Goal: Navigation & Orientation: Find specific page/section

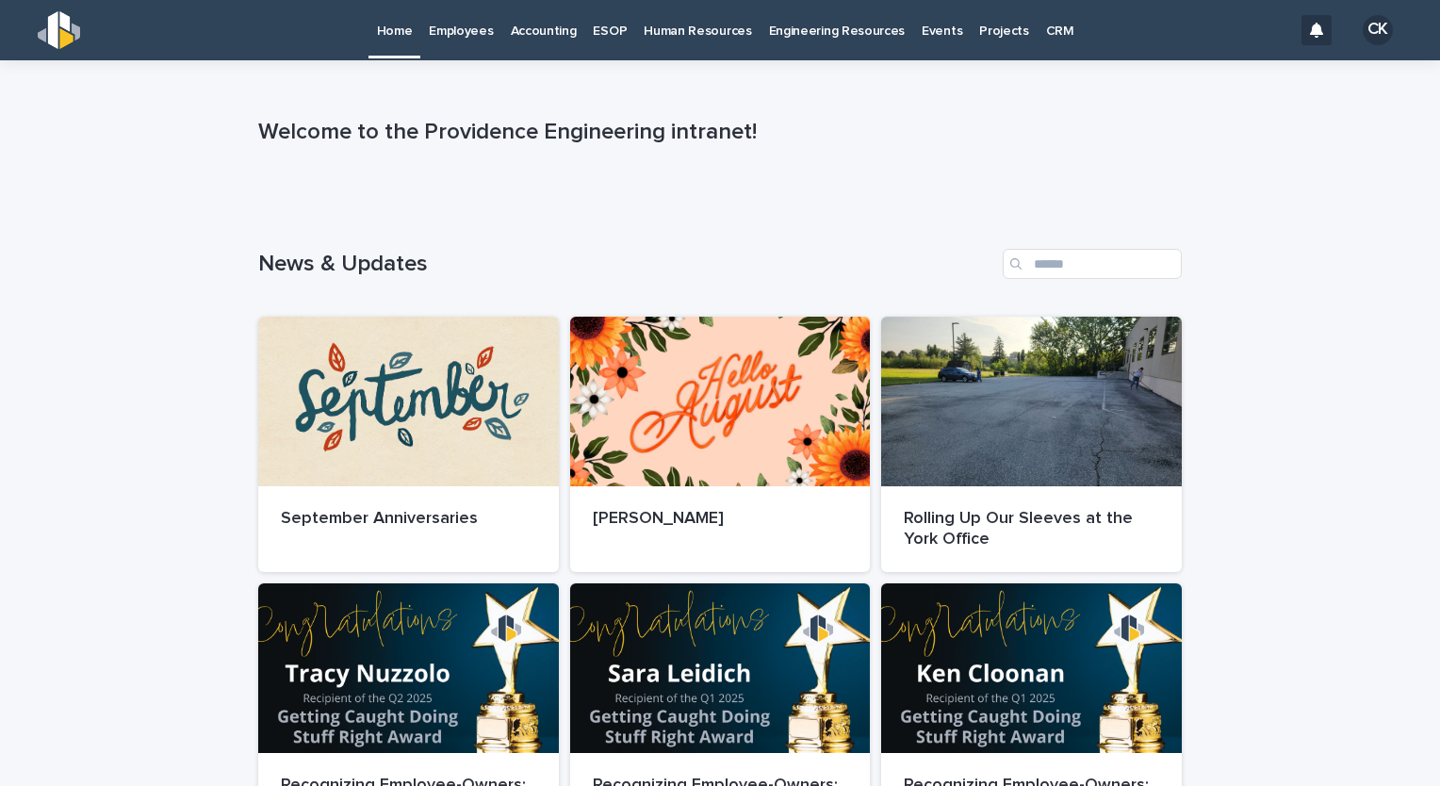
click at [489, 41] on link "Employees" at bounding box center [460, 29] width 81 height 58
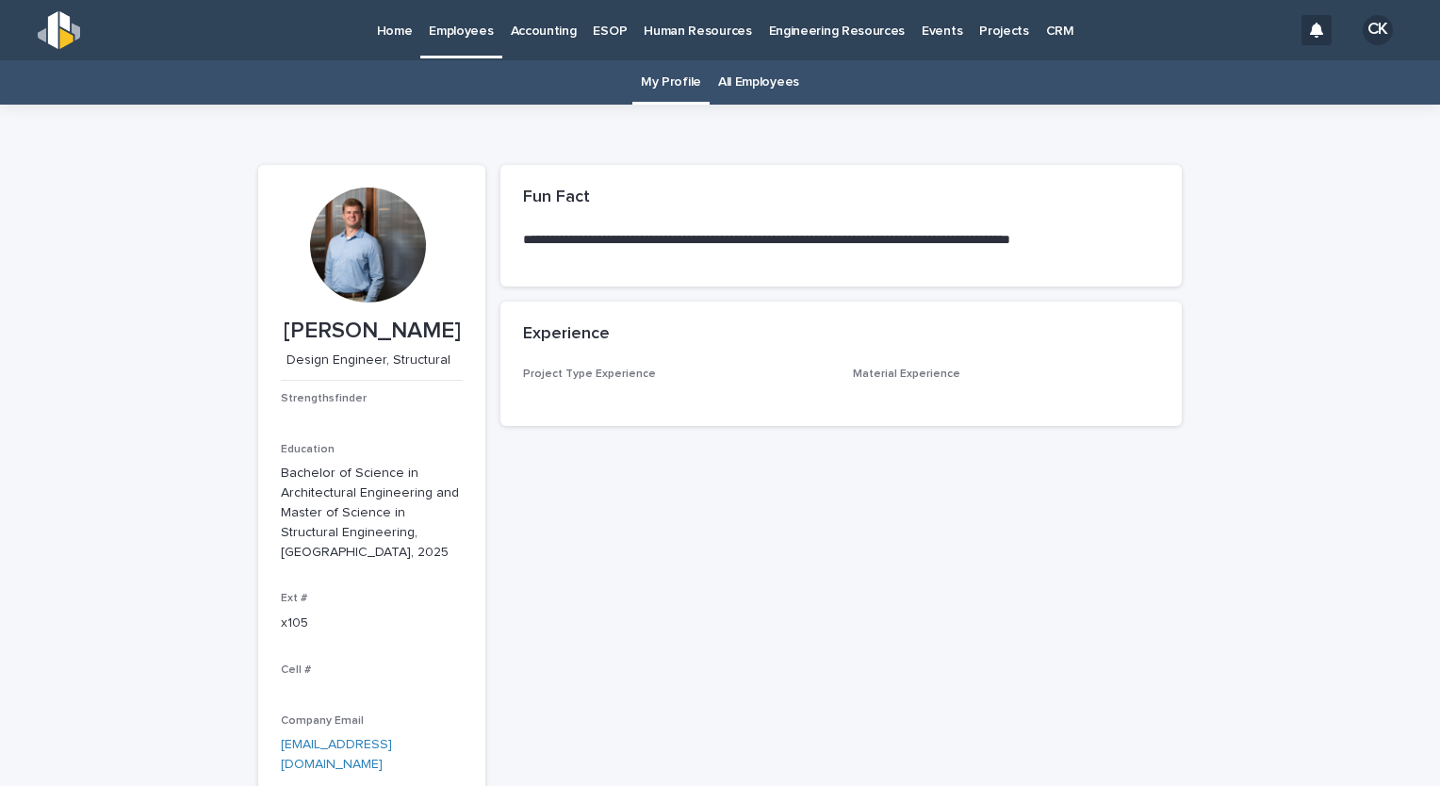
click at [760, 97] on link "All Employees" at bounding box center [758, 82] width 81 height 44
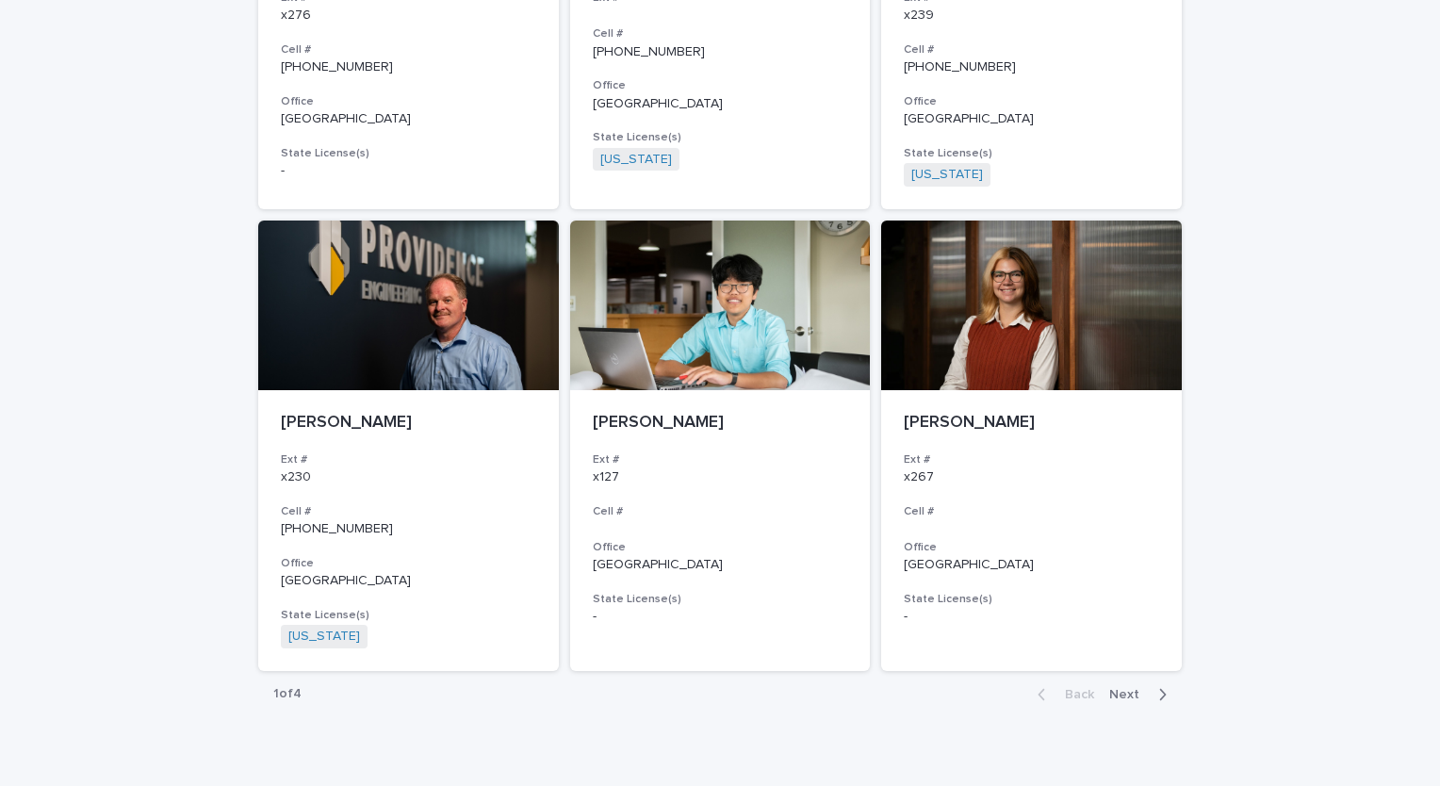
scroll to position [3322, 0]
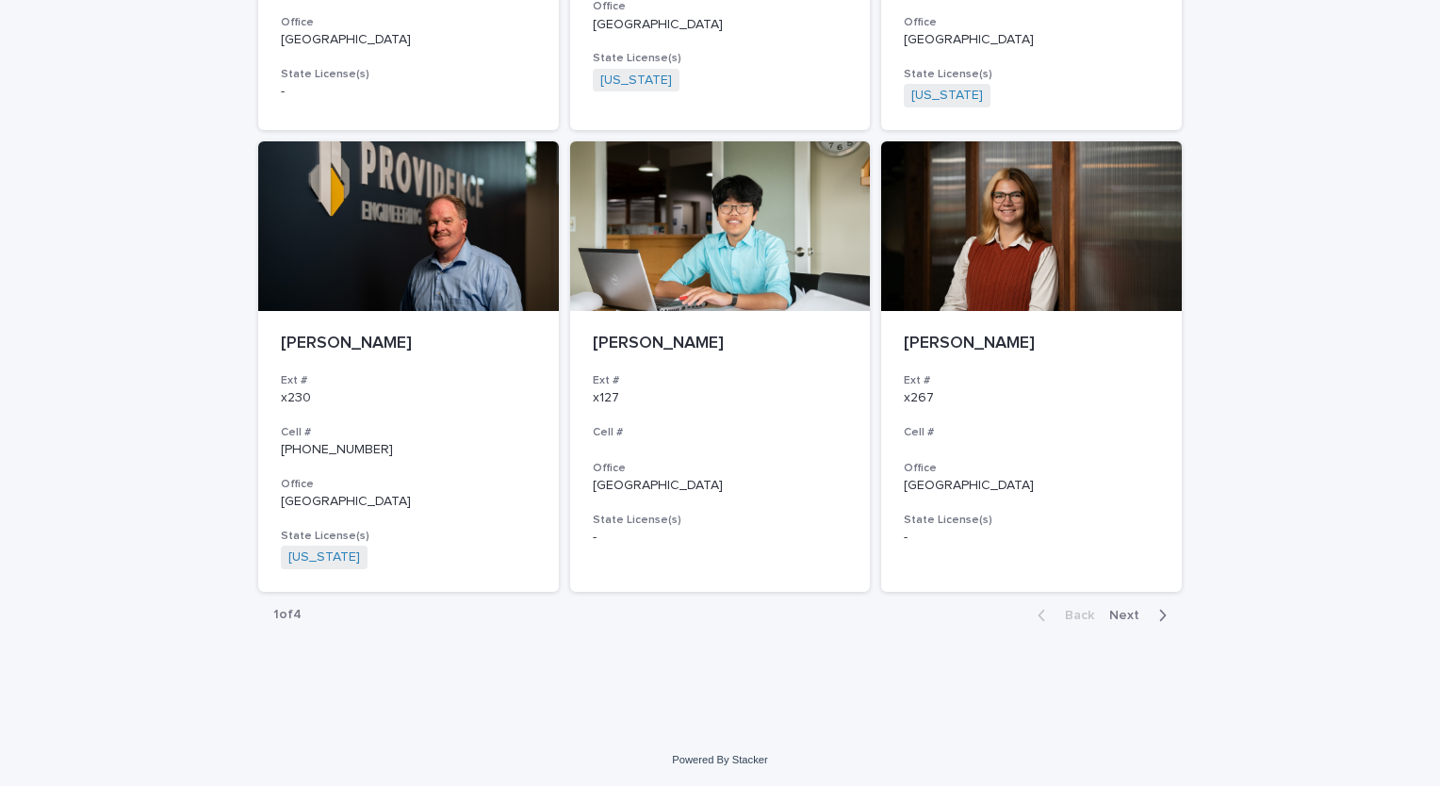
click at [1134, 610] on span "Next" at bounding box center [1129, 615] width 41 height 13
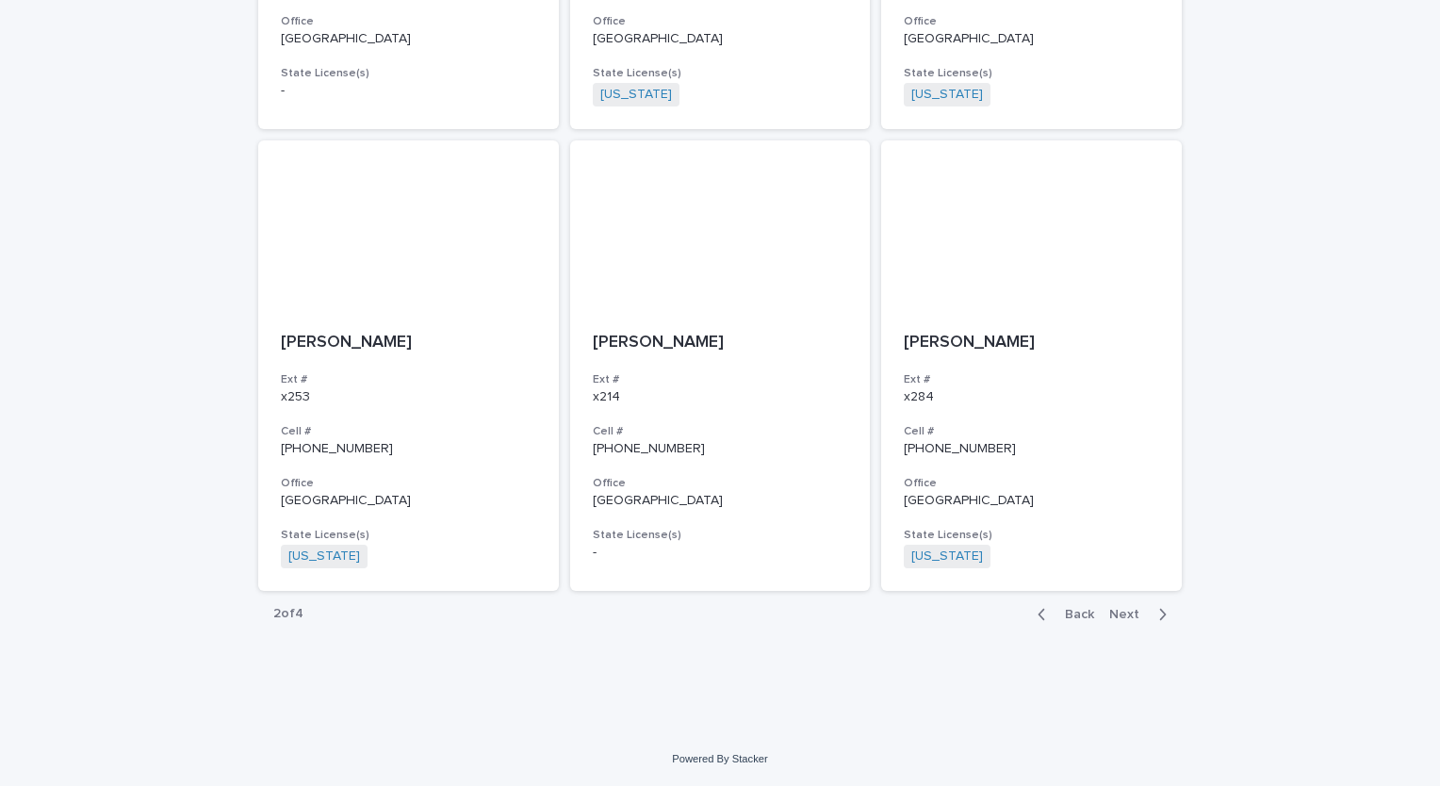
scroll to position [3299, 0]
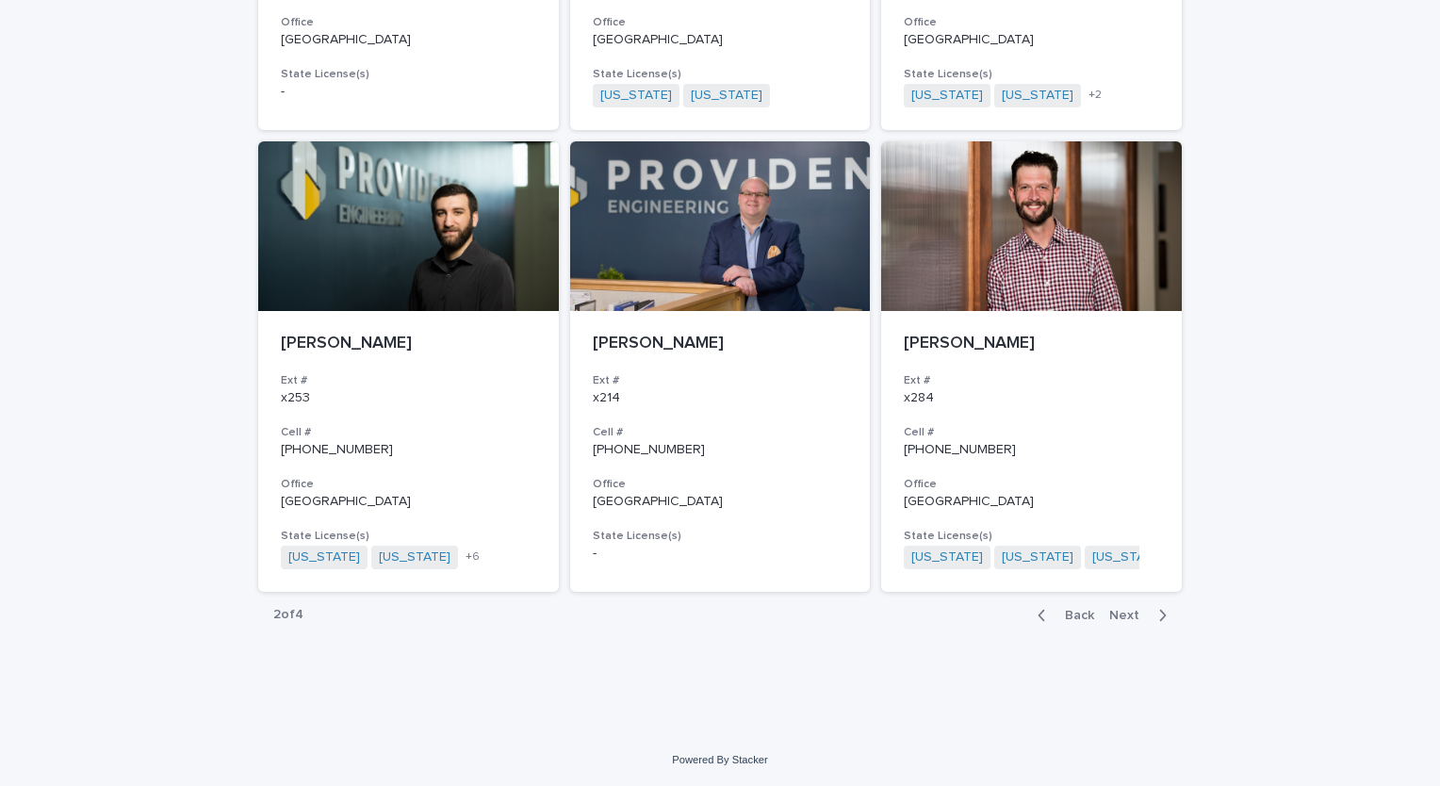
click at [1127, 618] on span "Next" at bounding box center [1129, 615] width 41 height 13
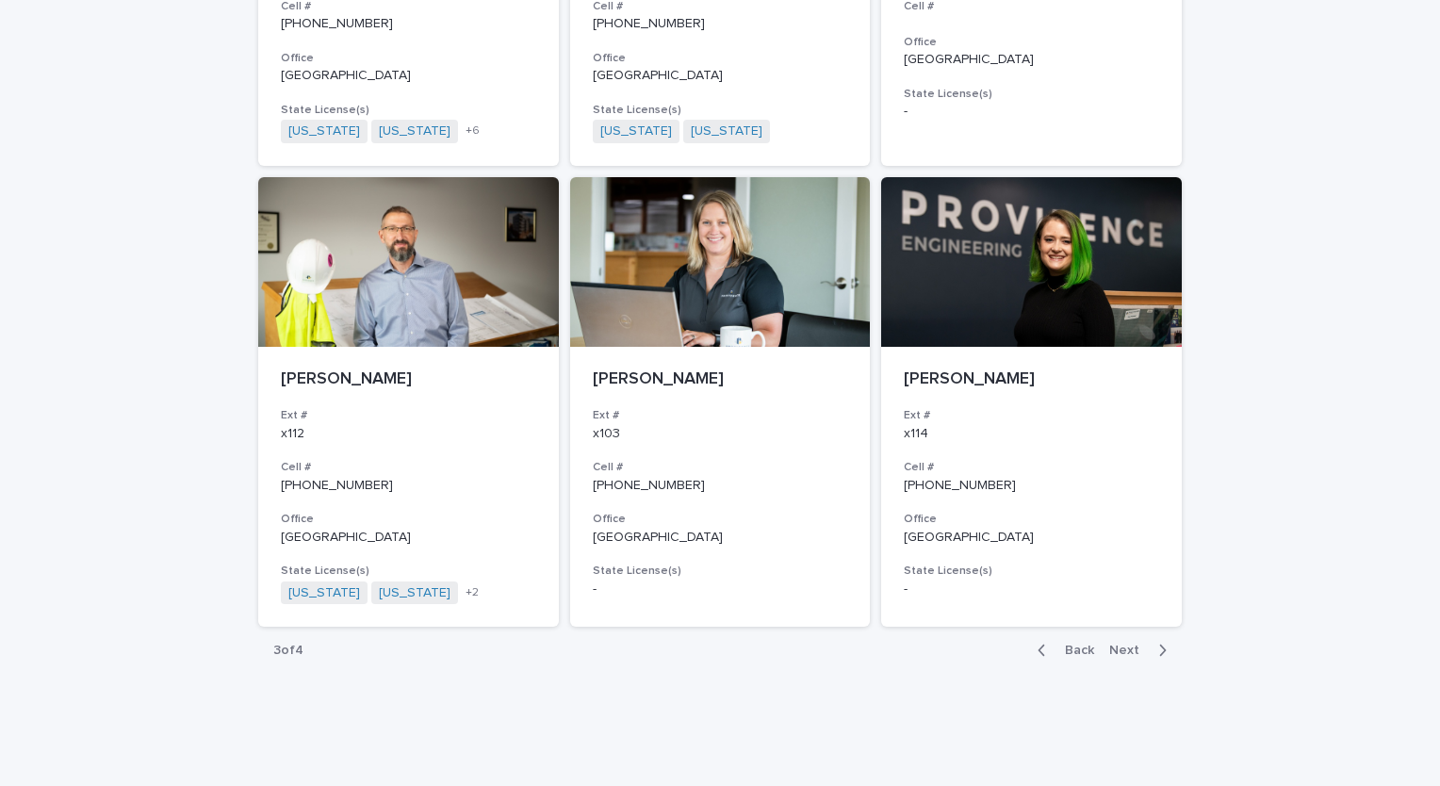
click at [1121, 644] on span "Next" at bounding box center [1129, 650] width 41 height 13
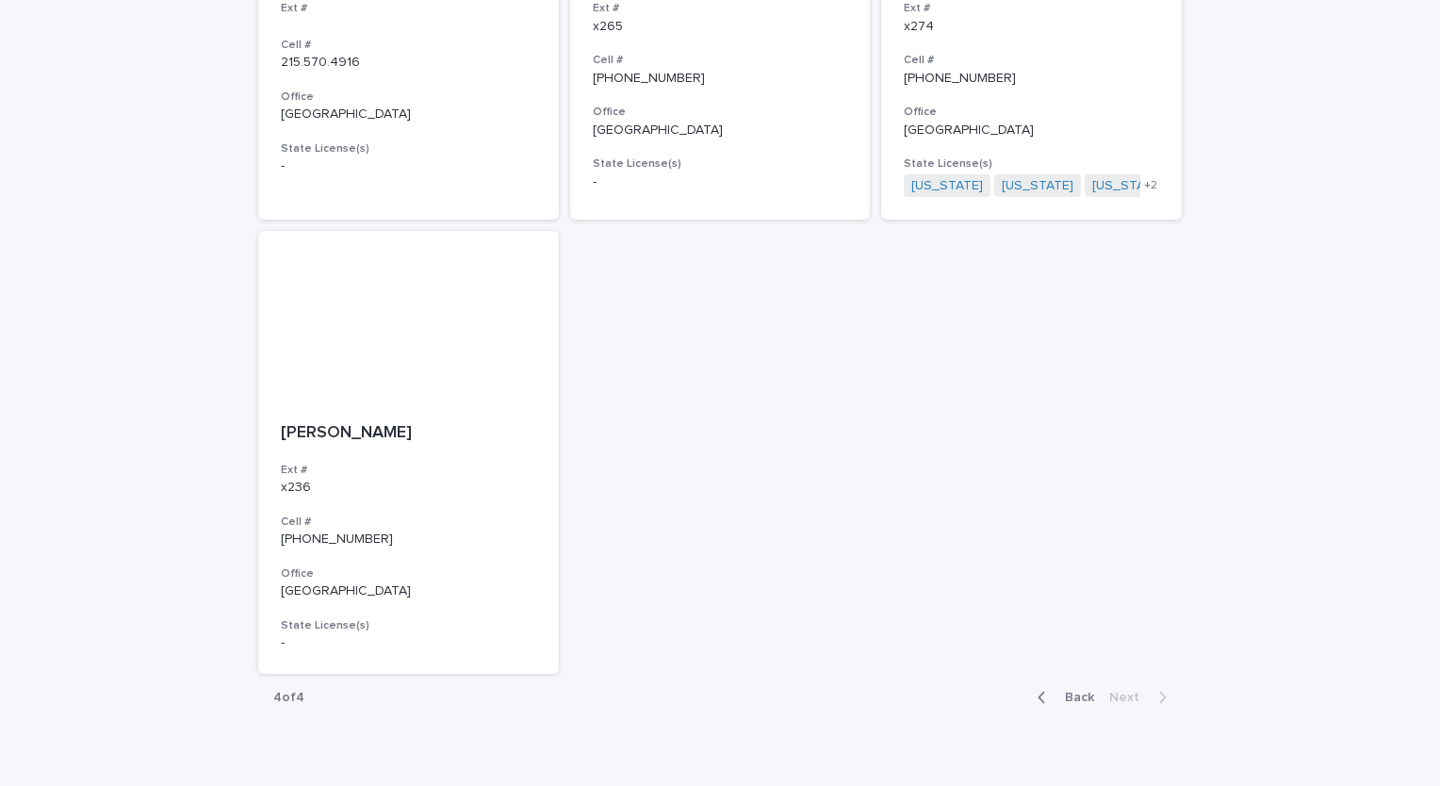
scroll to position [998, 0]
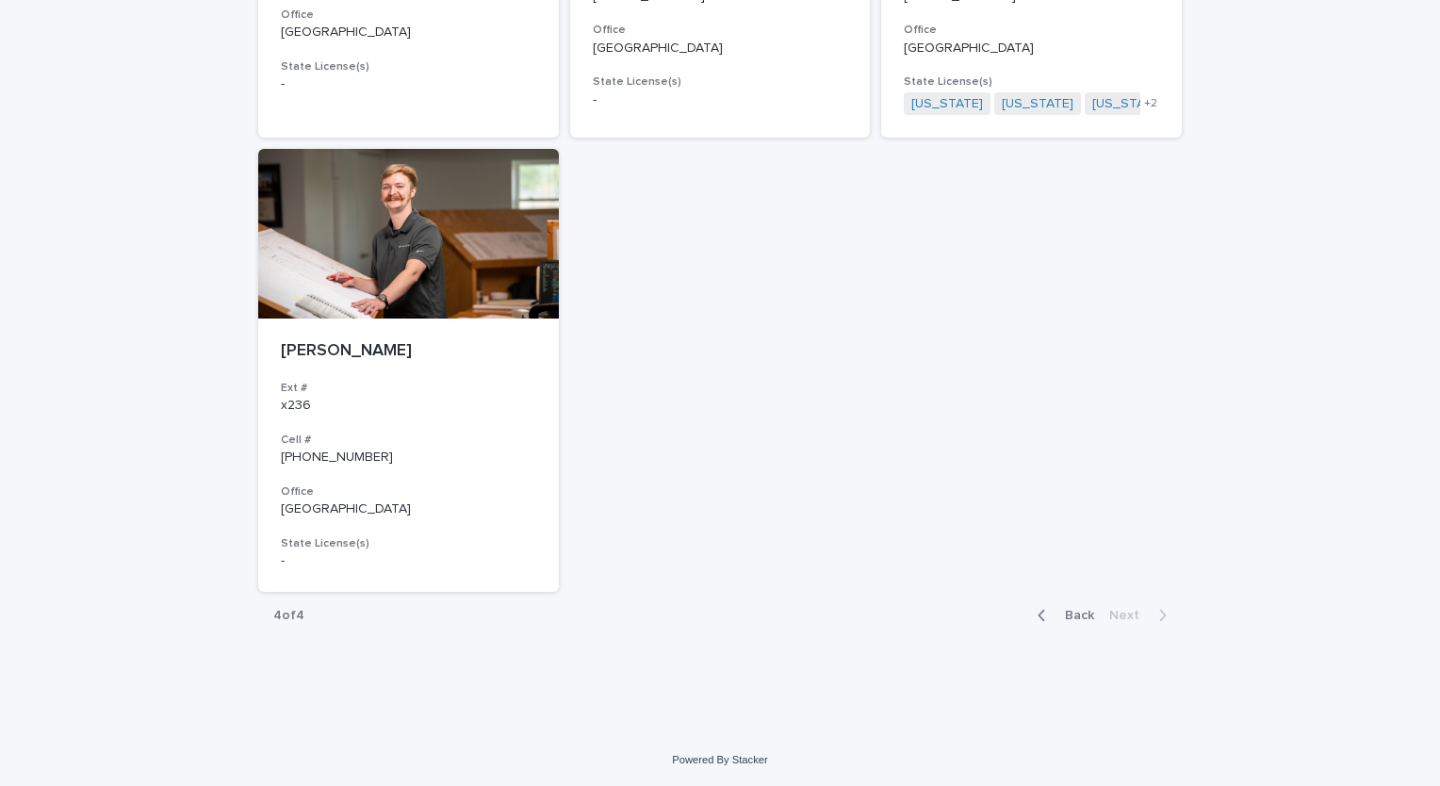
click at [1046, 616] on div "button" at bounding box center [1046, 615] width 16 height 17
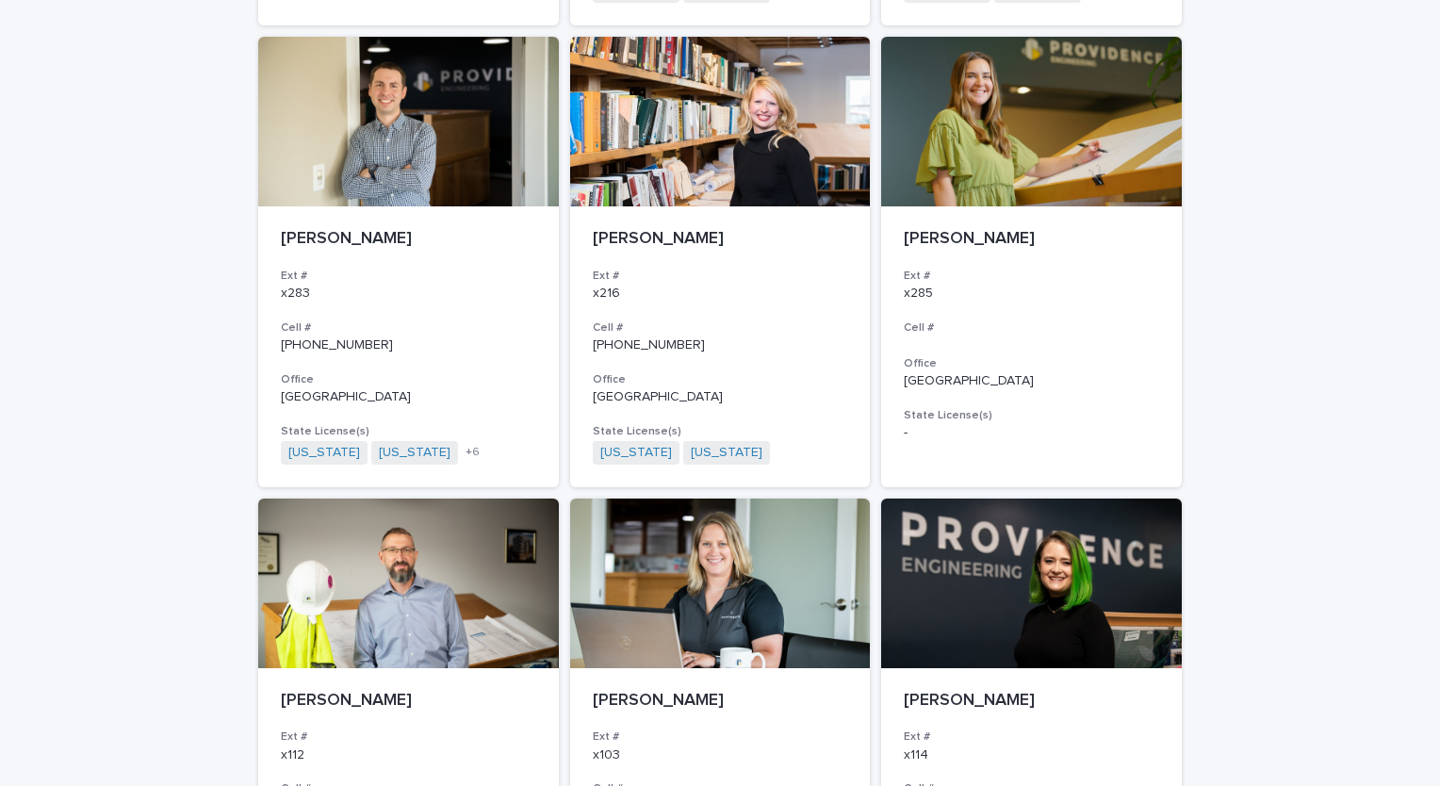
scroll to position [3322, 0]
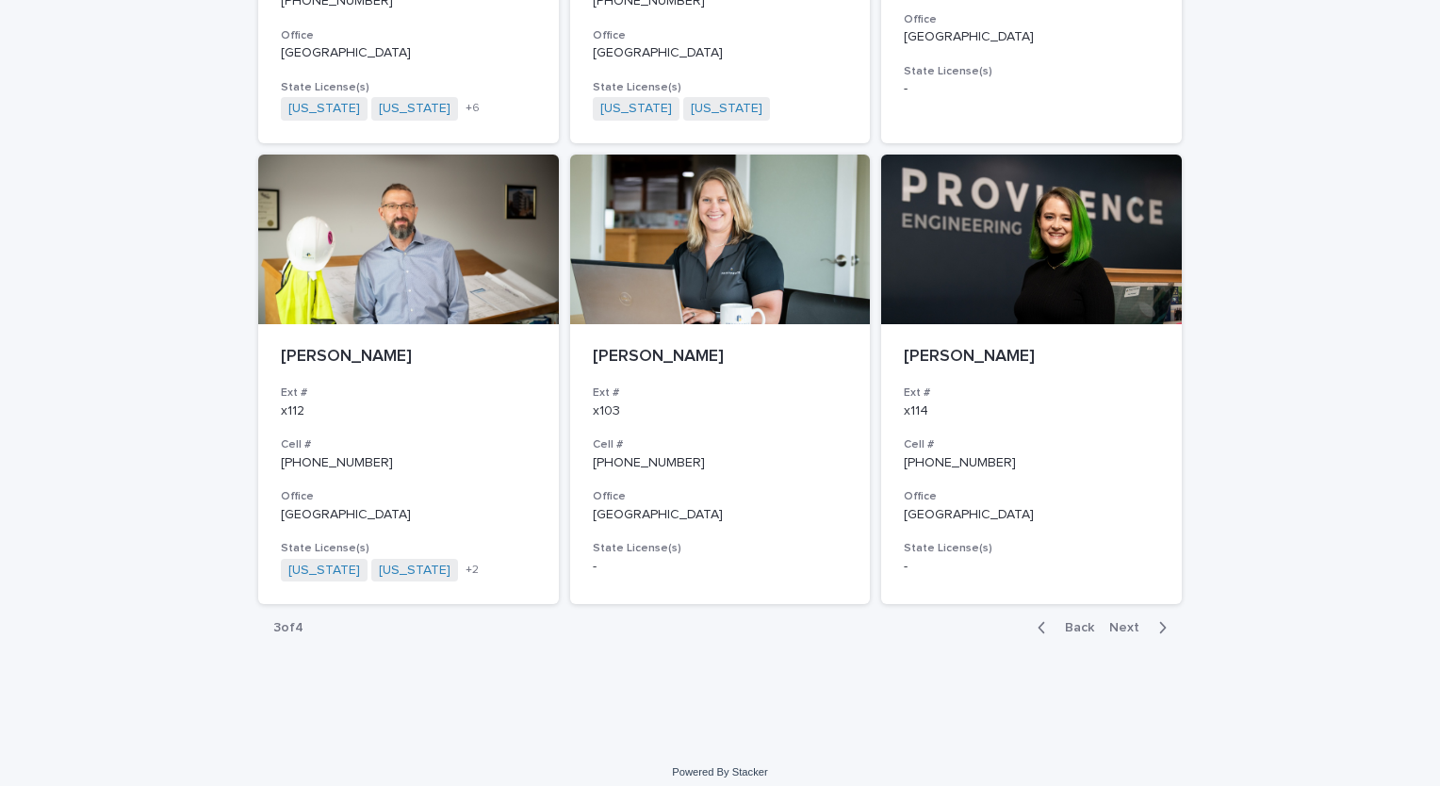
click at [1119, 621] on span "Next" at bounding box center [1129, 627] width 41 height 13
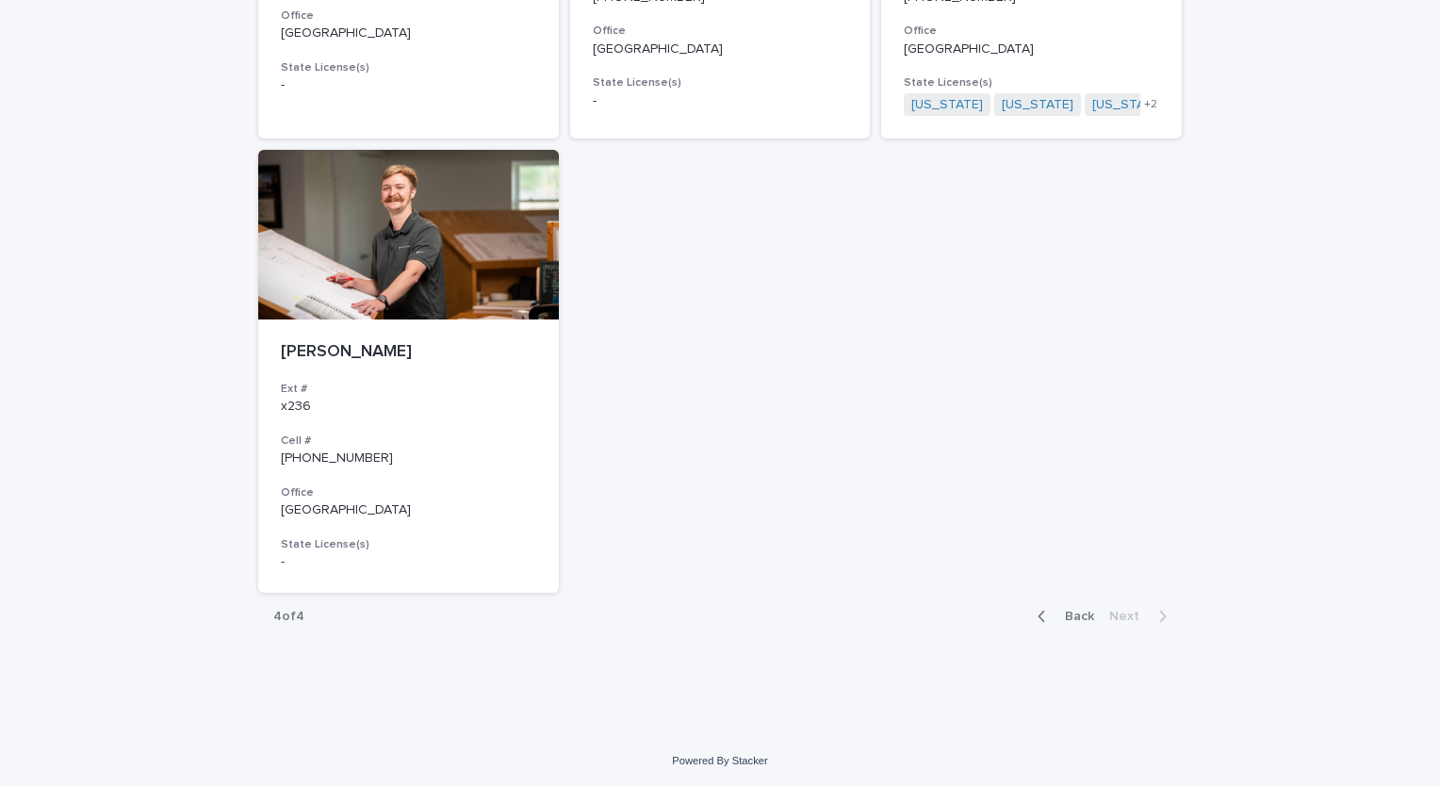
scroll to position [998, 0]
click at [1046, 613] on div "button" at bounding box center [1046, 615] width 16 height 17
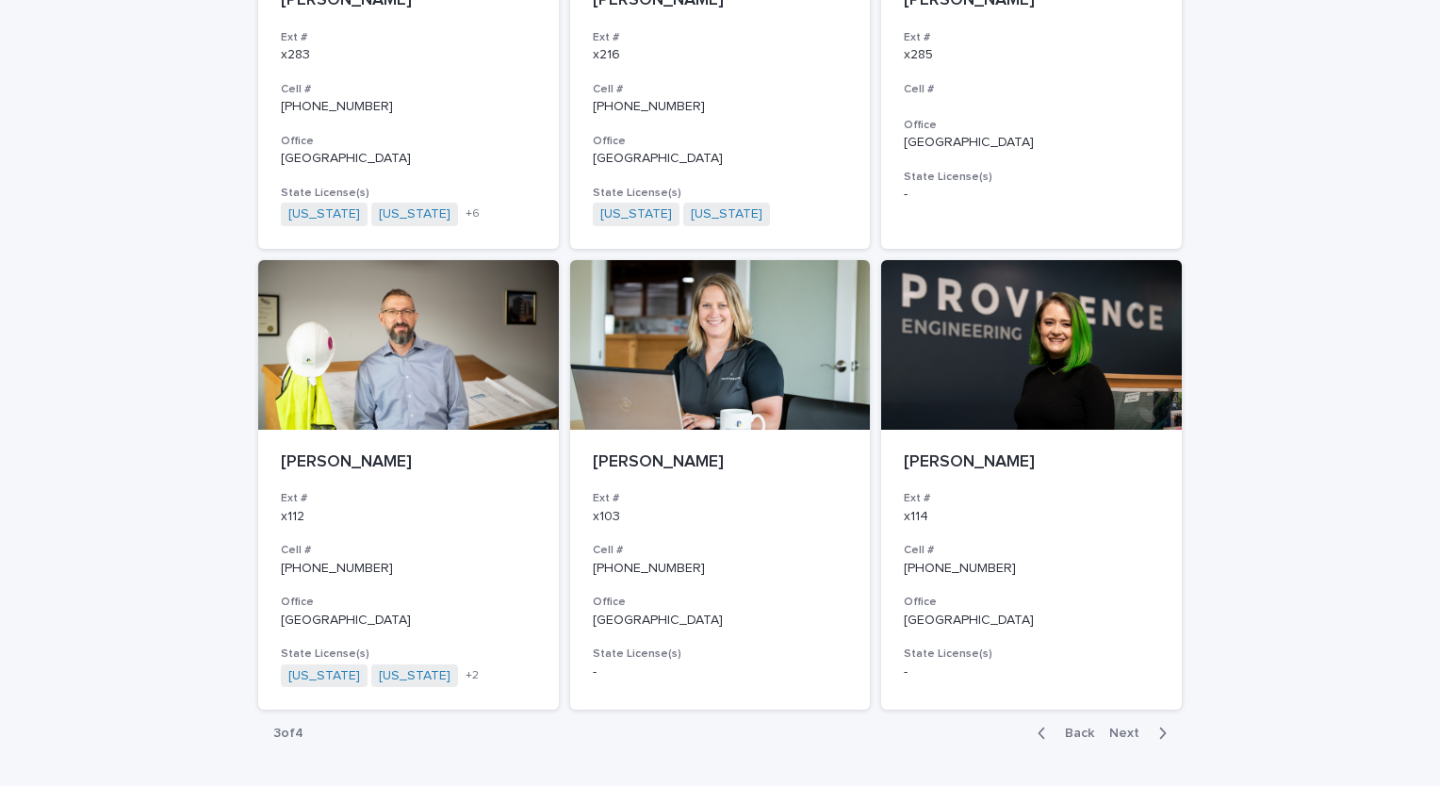
scroll to position [3260, 0]
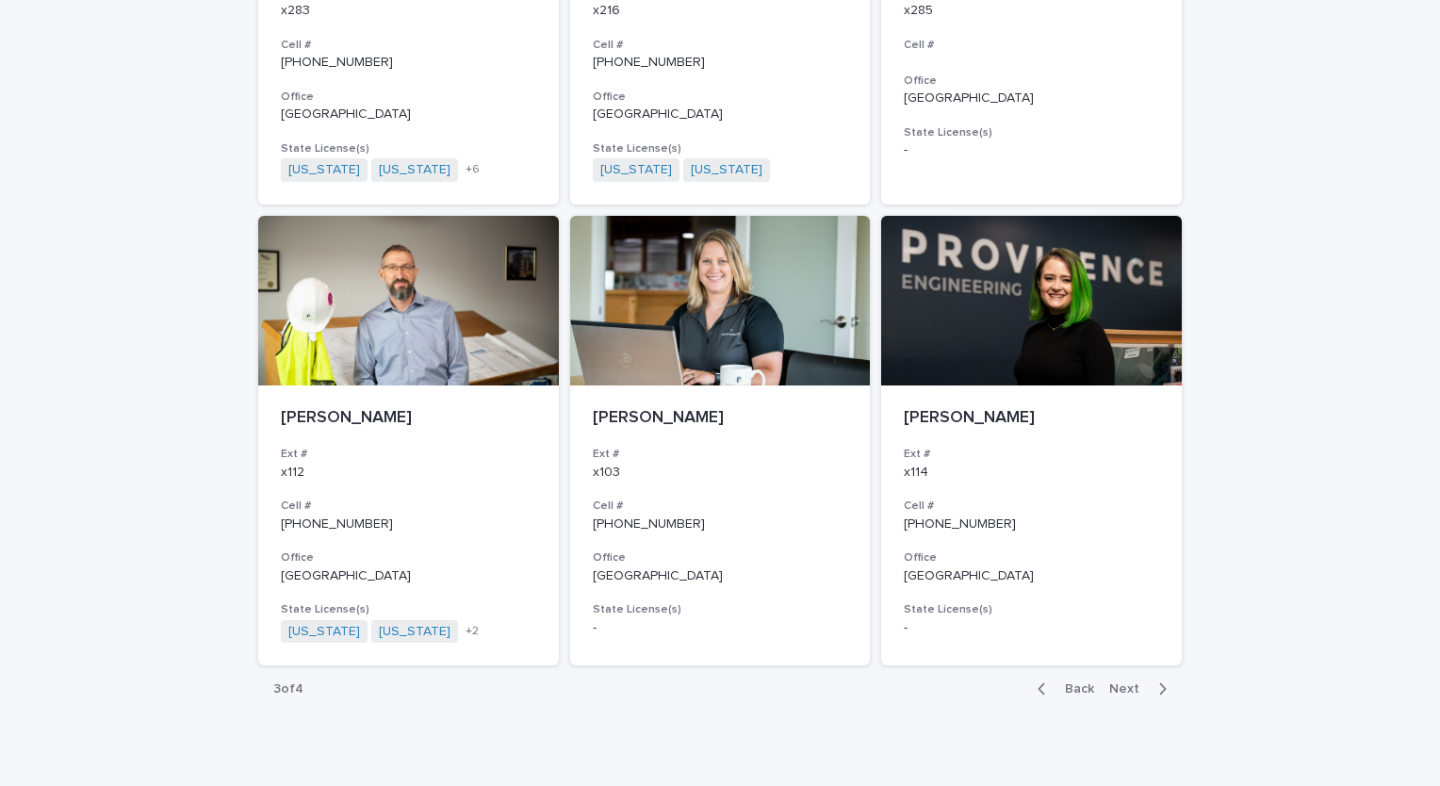
click at [1059, 682] on span "Back" at bounding box center [1074, 688] width 41 height 13
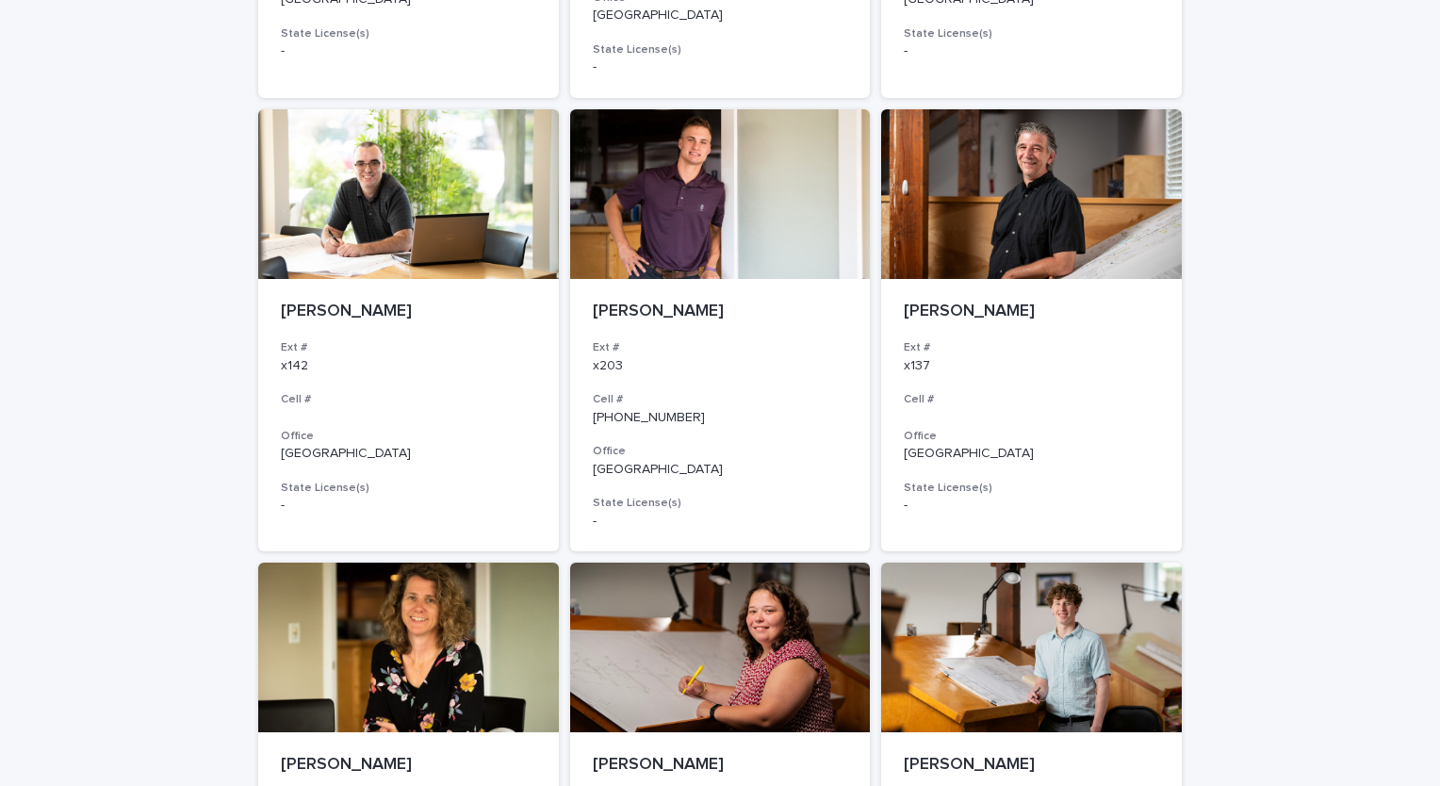
scroll to position [1281, 0]
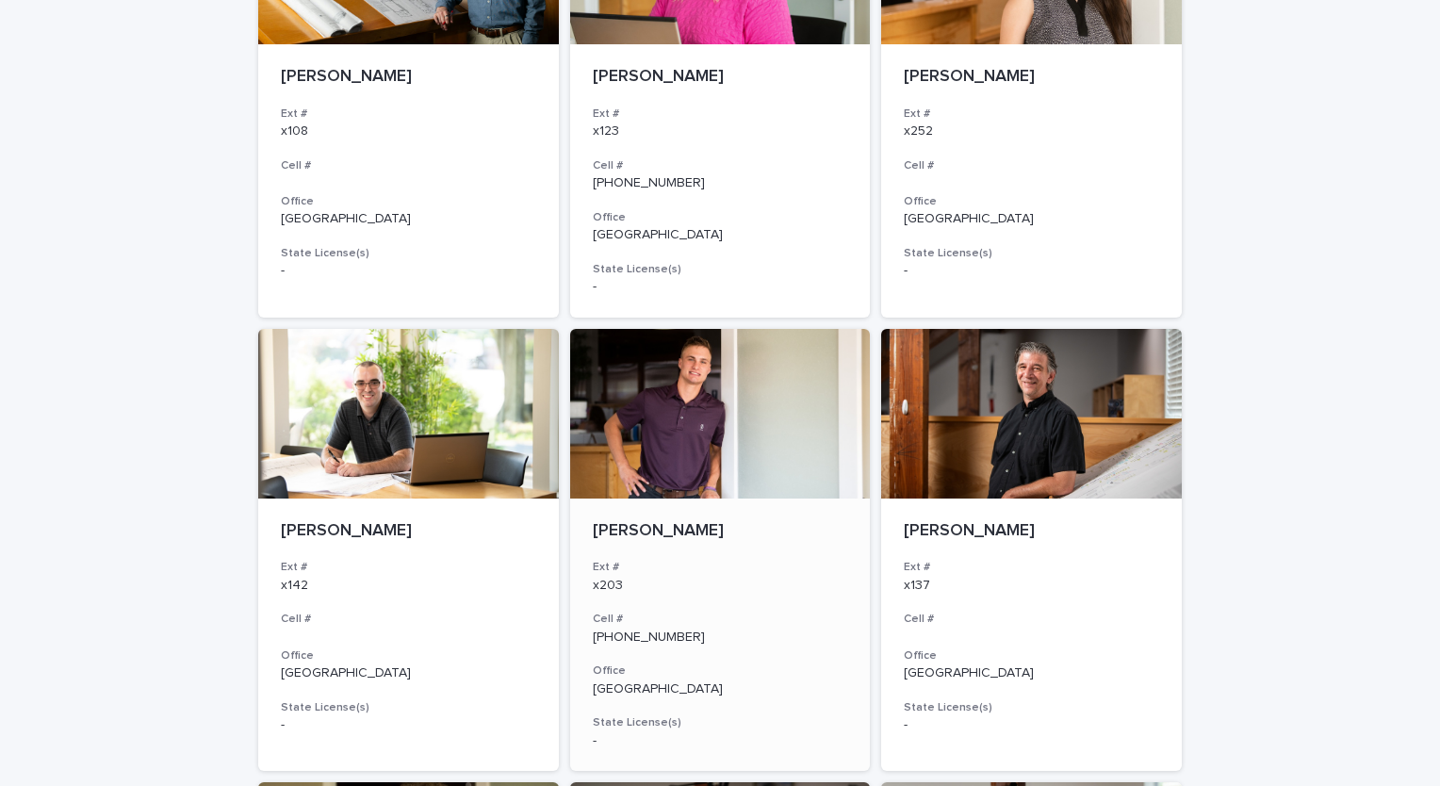
click at [779, 402] on div at bounding box center [720, 414] width 301 height 170
